Goal: Task Accomplishment & Management: Complete application form

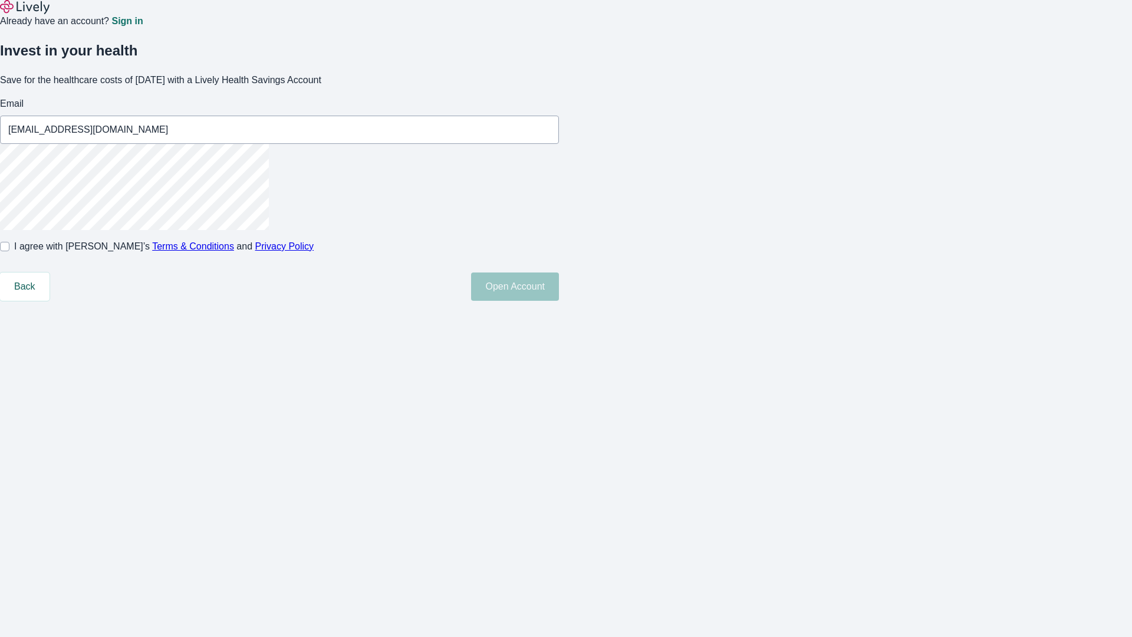
click at [9, 251] on input "I agree with Lively’s Terms & Conditions and Privacy Policy" at bounding box center [4, 246] width 9 height 9
checkbox input "true"
click at [559, 301] on button "Open Account" at bounding box center [515, 286] width 88 height 28
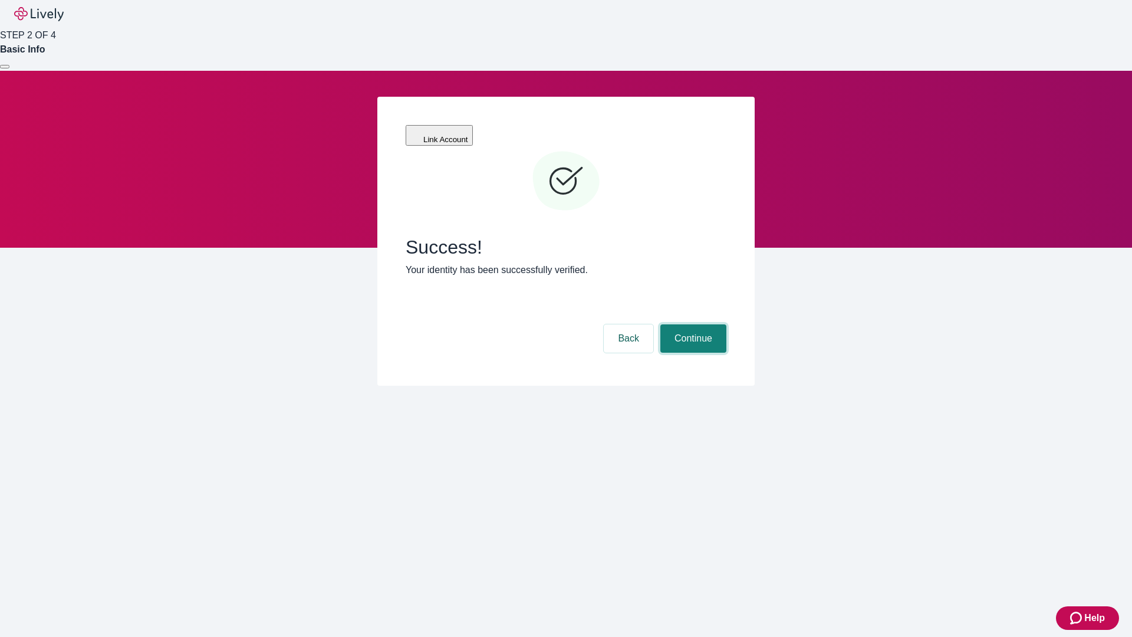
click at [691, 324] on button "Continue" at bounding box center [693, 338] width 66 height 28
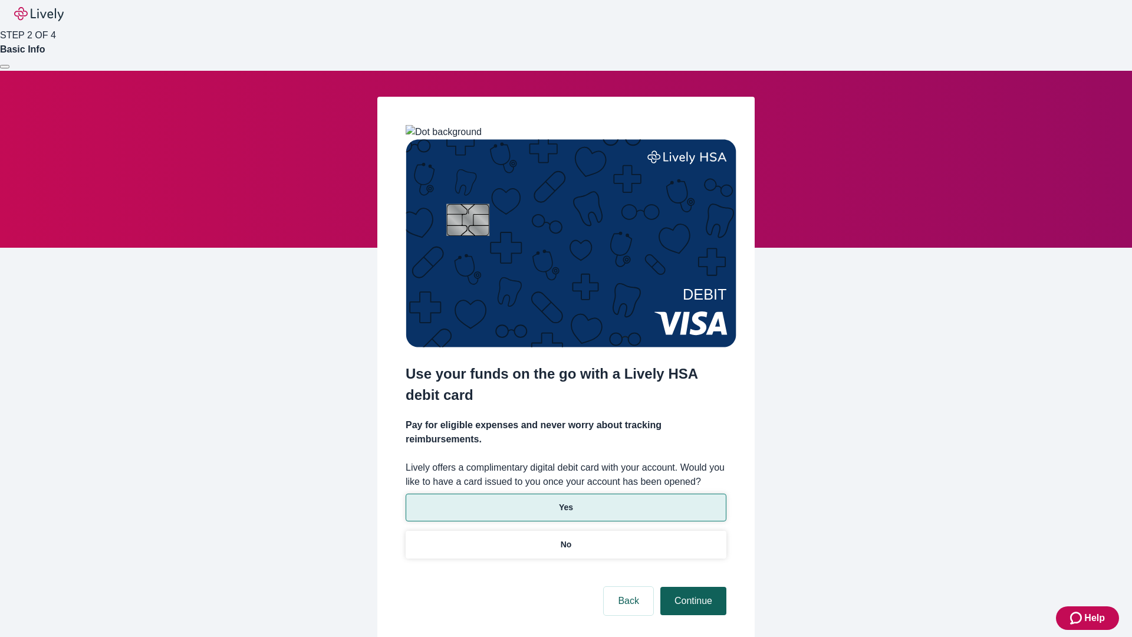
click at [565, 538] on p "No" at bounding box center [566, 544] width 11 height 12
click at [691, 587] on button "Continue" at bounding box center [693, 601] width 66 height 28
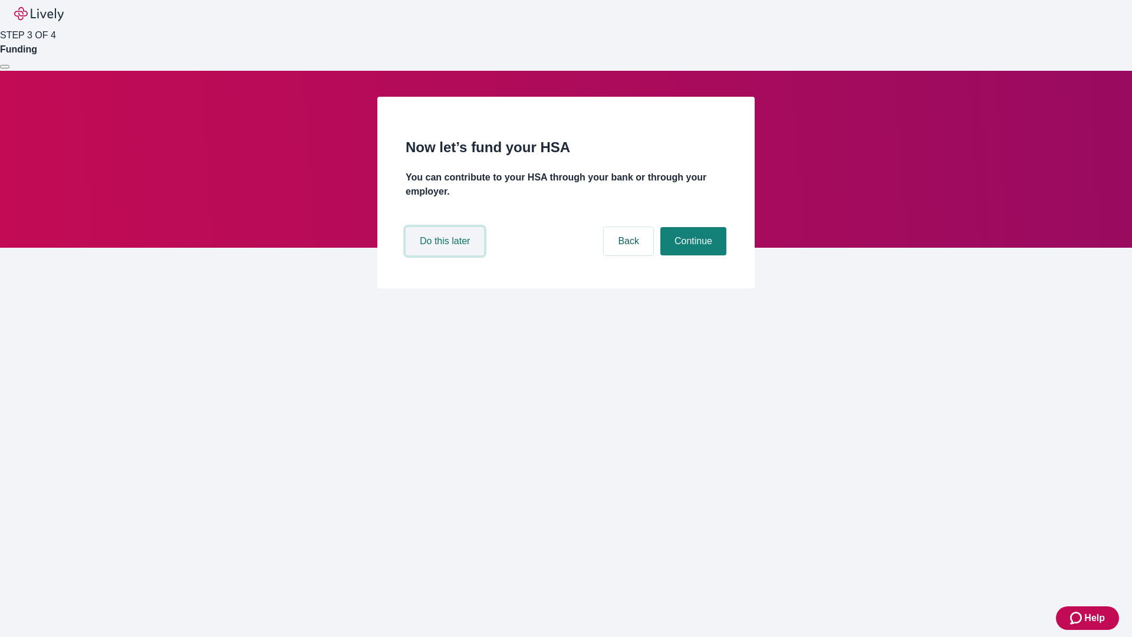
click at [446, 255] on button "Do this later" at bounding box center [445, 241] width 78 height 28
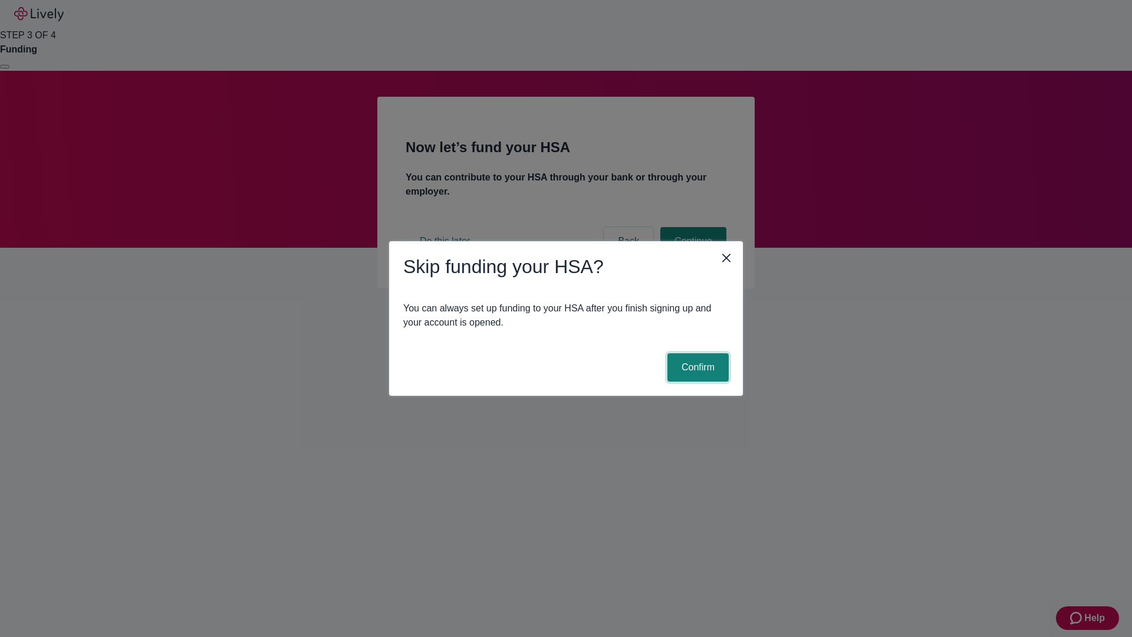
click at [696, 367] on button "Confirm" at bounding box center [697, 367] width 61 height 28
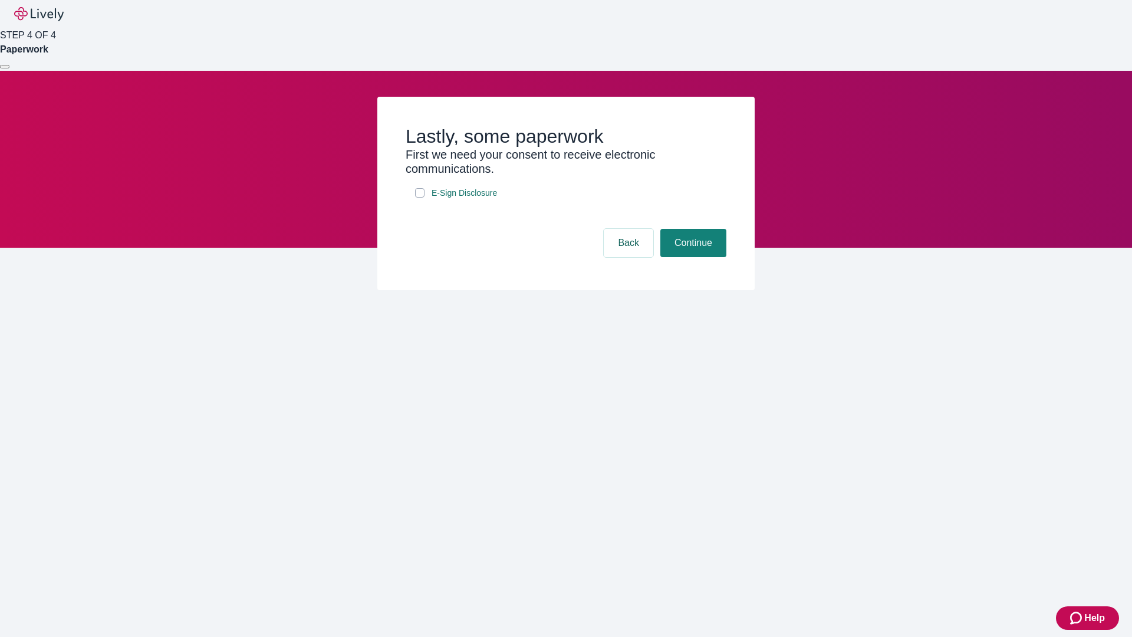
click at [420, 197] on input "E-Sign Disclosure" at bounding box center [419, 192] width 9 height 9
checkbox input "true"
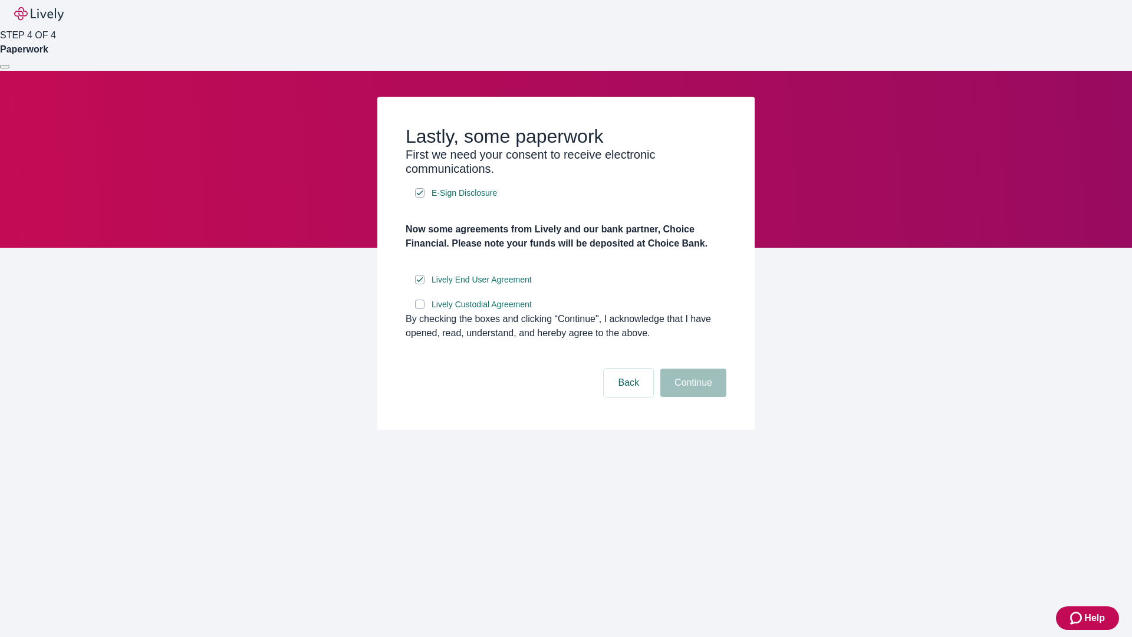
click at [420, 309] on input "Lively Custodial Agreement" at bounding box center [419, 303] width 9 height 9
checkbox input "true"
click at [691, 397] on button "Continue" at bounding box center [693, 382] width 66 height 28
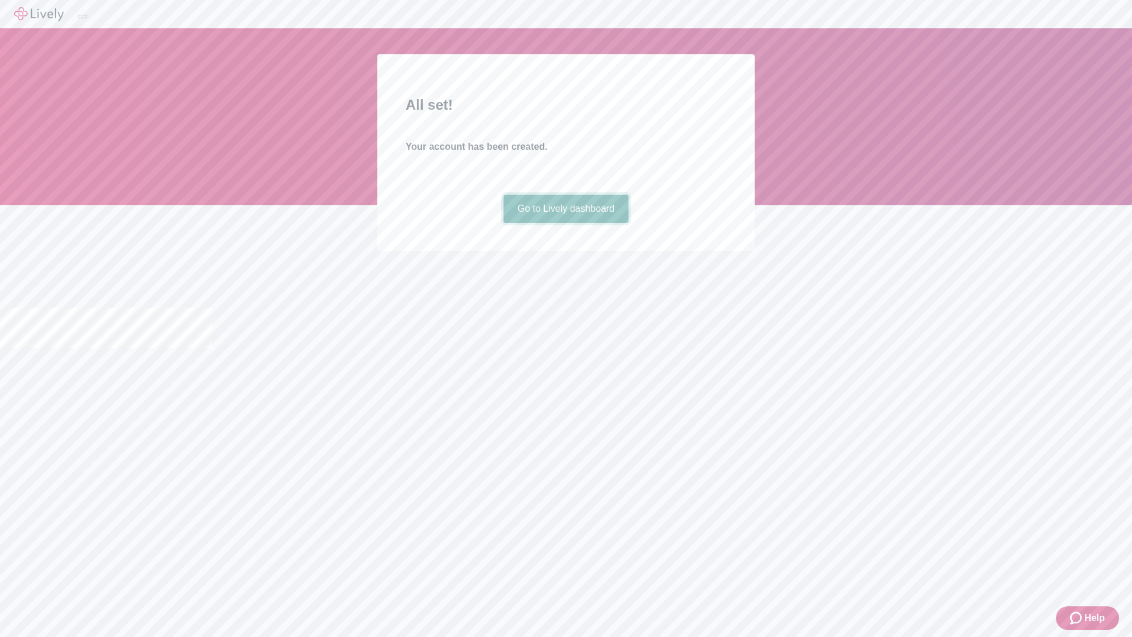
click at [565, 223] on link "Go to Lively dashboard" at bounding box center [566, 209] width 126 height 28
